Goal: Information Seeking & Learning: Learn about a topic

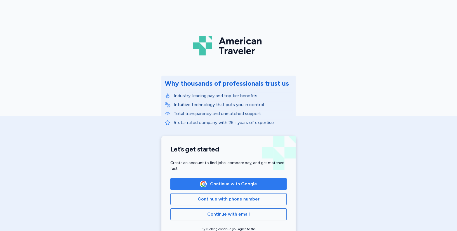
click at [246, 184] on span "Continue with Google" at bounding box center [233, 184] width 47 height 7
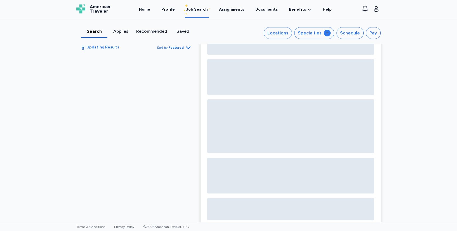
scroll to position [29, 0]
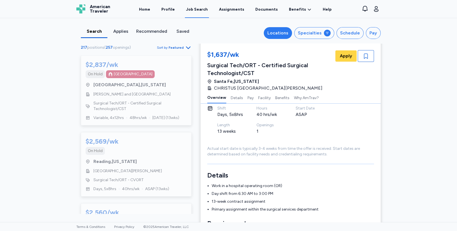
click at [283, 32] on div "Locations" at bounding box center [278, 33] width 21 height 7
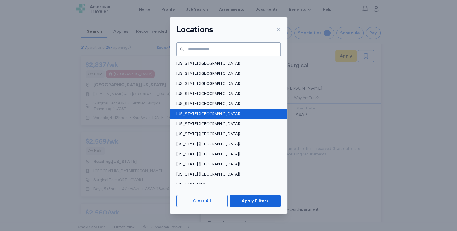
click at [206, 111] on span "Colorado (CO)" at bounding box center [227, 114] width 101 height 6
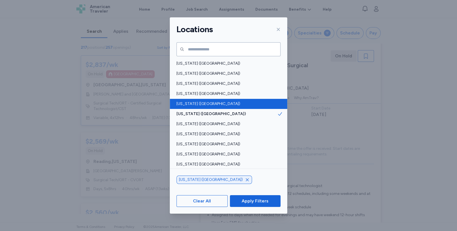
scroll to position [0, 0]
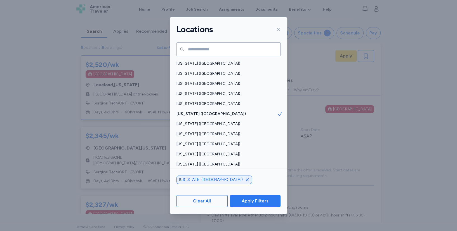
click at [250, 202] on span "Apply Filters" at bounding box center [255, 201] width 27 height 7
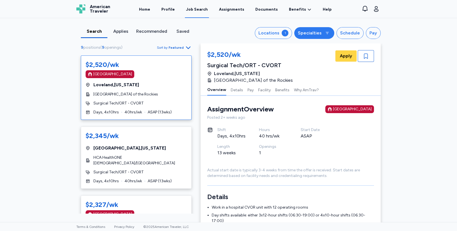
click at [316, 34] on div "Specialties" at bounding box center [310, 33] width 24 height 7
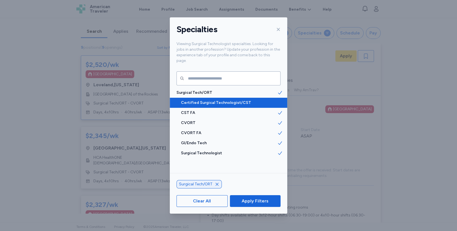
click at [225, 100] on span "Certified Surgical Technologist/CST" at bounding box center [229, 103] width 96 height 6
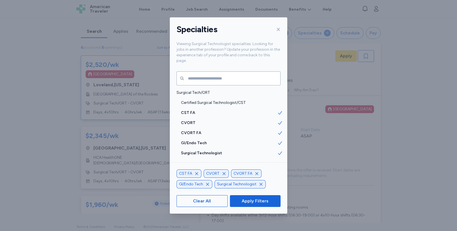
click at [257, 173] on icon "button" at bounding box center [257, 173] width 4 height 4
click at [223, 176] on div "CVORT" at bounding box center [216, 173] width 25 height 8
click at [197, 173] on icon "button" at bounding box center [197, 173] width 4 height 4
click at [235, 173] on icon "button" at bounding box center [235, 173] width 3 height 3
drag, startPoint x: 196, startPoint y: 184, endPoint x: 195, endPoint y: 181, distance: 3.7
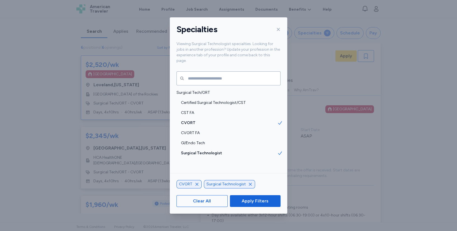
click at [196, 184] on icon "button" at bounding box center [197, 184] width 4 height 4
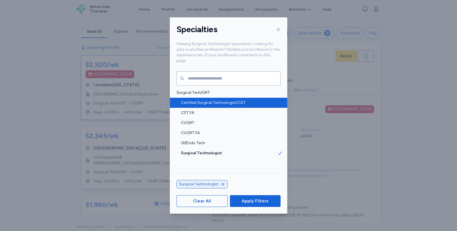
click at [208, 100] on span "Certified Surgical Technologist/CST" at bounding box center [229, 103] width 96 height 6
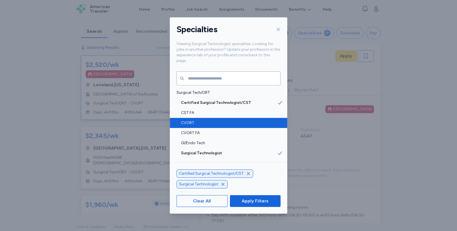
scroll to position [0, 0]
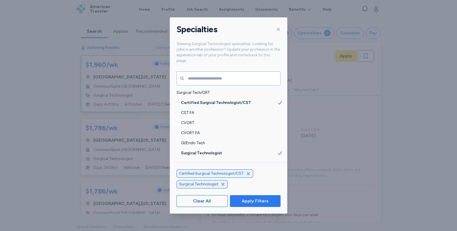
click at [246, 202] on span "Apply Filters" at bounding box center [255, 201] width 27 height 7
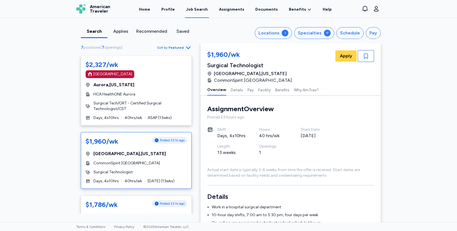
click at [147, 170] on div "Surgical Technologist" at bounding box center [136, 172] width 101 height 6
click at [154, 161] on div "CommonSpirit Mercy Hospital" at bounding box center [136, 163] width 101 height 6
click at [146, 7] on link "Home" at bounding box center [144, 9] width 13 height 17
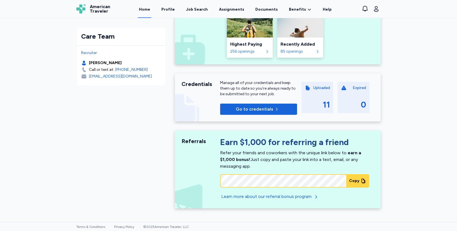
scroll to position [161, 0]
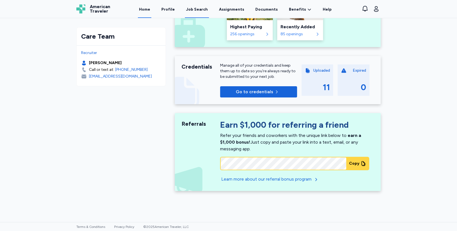
click at [203, 7] on div "Job Search" at bounding box center [197, 10] width 22 height 6
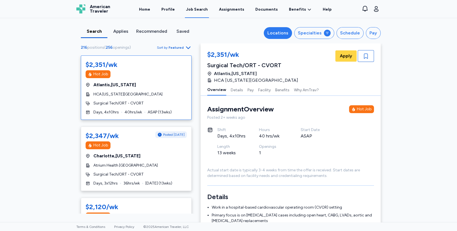
click at [275, 31] on div "Locations" at bounding box center [278, 33] width 21 height 7
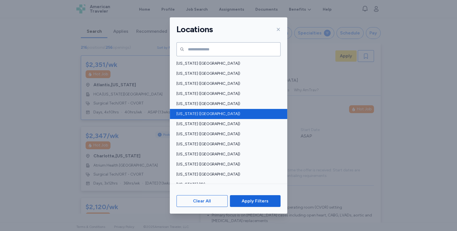
click at [203, 112] on span "Colorado (CO)" at bounding box center [227, 114] width 101 height 6
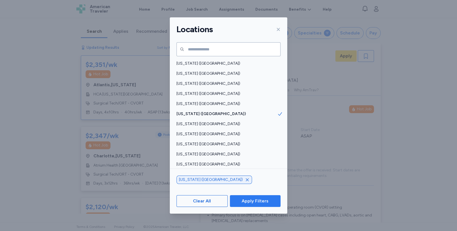
click at [249, 203] on span "Apply Filters" at bounding box center [255, 201] width 27 height 7
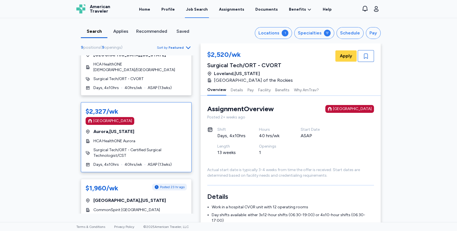
scroll to position [155, 0]
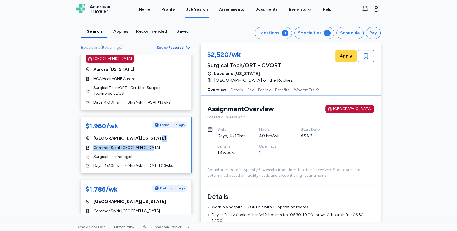
click at [148, 141] on div "$1,960/wk Posted 23 hr ago Durango , Colorado CommonSpirit Mercy Hospital Surgi…" at bounding box center [136, 145] width 111 height 57
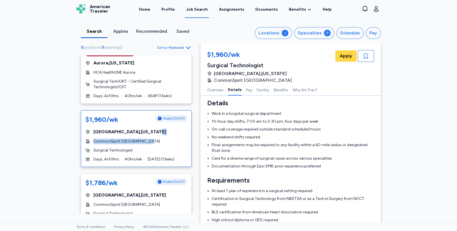
scroll to position [155, 0]
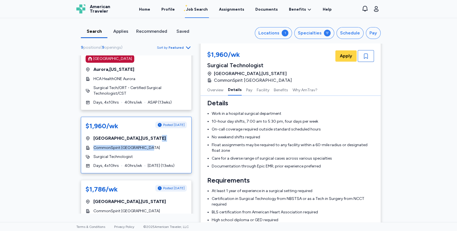
click at [159, 143] on div "$1,960/wk Posted 1 day ago Durango , Colorado CommonSpirit Mercy Hospital Surgi…" at bounding box center [136, 145] width 111 height 57
click at [153, 142] on div "$1,960/wk Posted 1 day ago Durango , Colorado CommonSpirit Mercy Hospital Surgi…" at bounding box center [136, 145] width 111 height 57
click at [150, 11] on link "Home" at bounding box center [144, 9] width 13 height 17
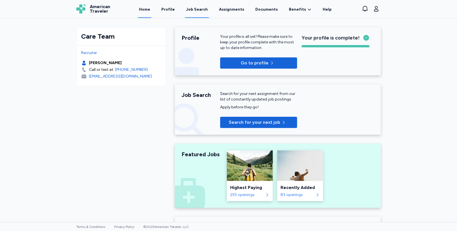
click at [207, 8] on div "Job Search" at bounding box center [197, 10] width 22 height 6
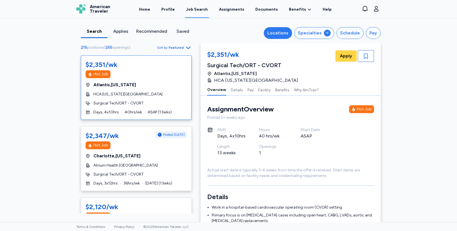
click at [280, 34] on div "Locations" at bounding box center [278, 33] width 21 height 7
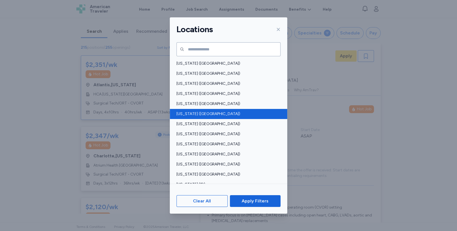
click at [212, 113] on span "Colorado (CO)" at bounding box center [227, 114] width 101 height 6
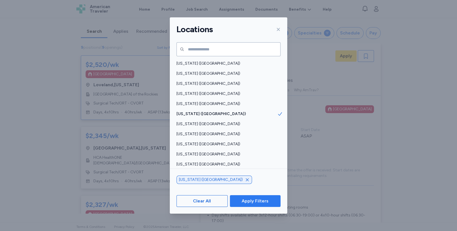
scroll to position [0, 0]
click at [261, 198] on button "Apply Filters" at bounding box center [255, 201] width 51 height 12
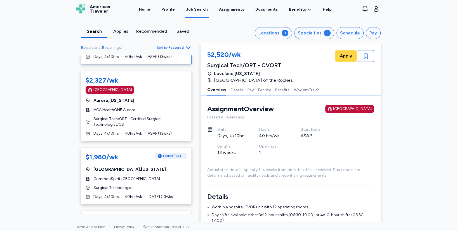
scroll to position [155, 0]
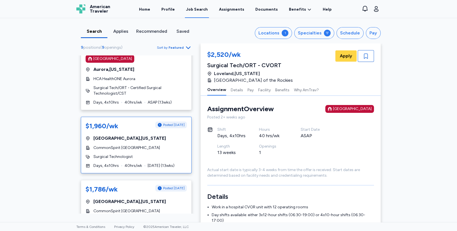
click at [161, 147] on div "CommonSpirit Mercy Hospital" at bounding box center [136, 148] width 101 height 6
